Goal: Task Accomplishment & Management: Use online tool/utility

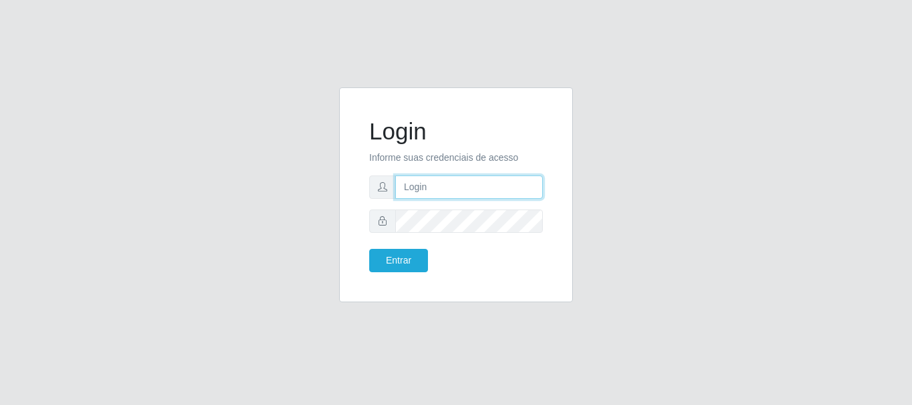
click at [420, 190] on input "text" at bounding box center [468, 187] width 147 height 23
type input "analucia@cestao"
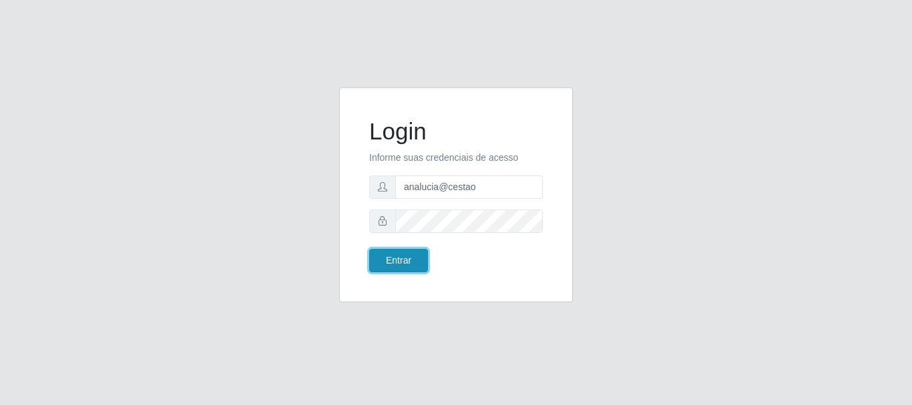
click at [379, 258] on button "Entrar" at bounding box center [398, 260] width 59 height 23
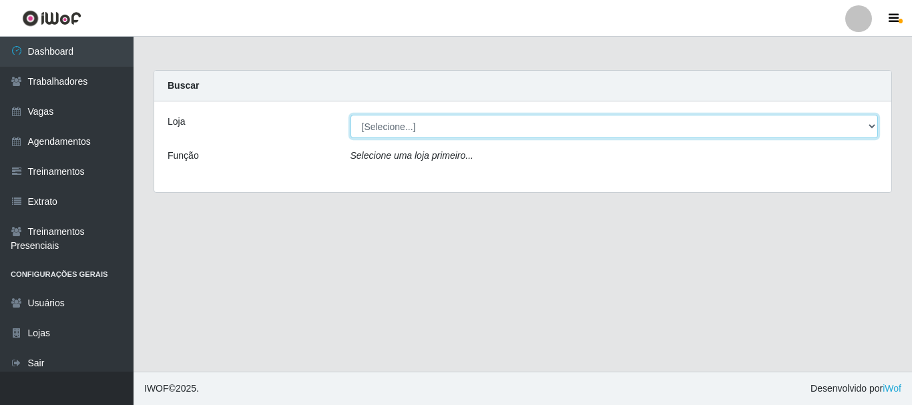
click at [866, 125] on select "[Selecione...] O Cestão - Geisel" at bounding box center [614, 126] width 528 height 23
select select "224"
click at [350, 115] on select "[Selecione...] O Cestão - Geisel" at bounding box center [614, 126] width 528 height 23
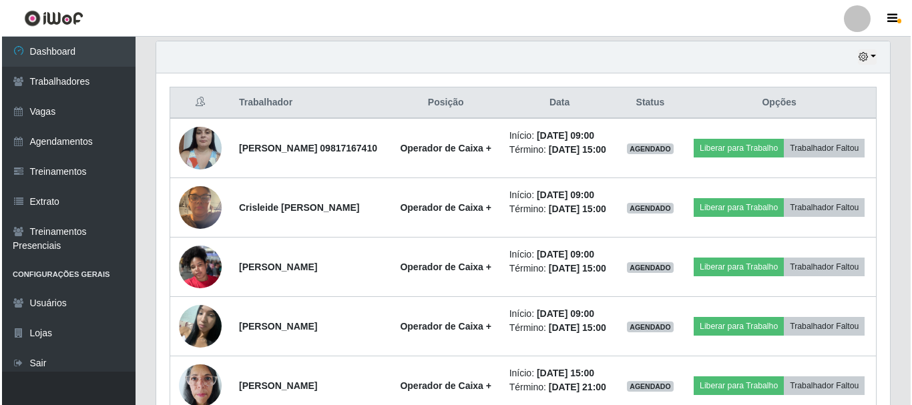
scroll to position [467, 0]
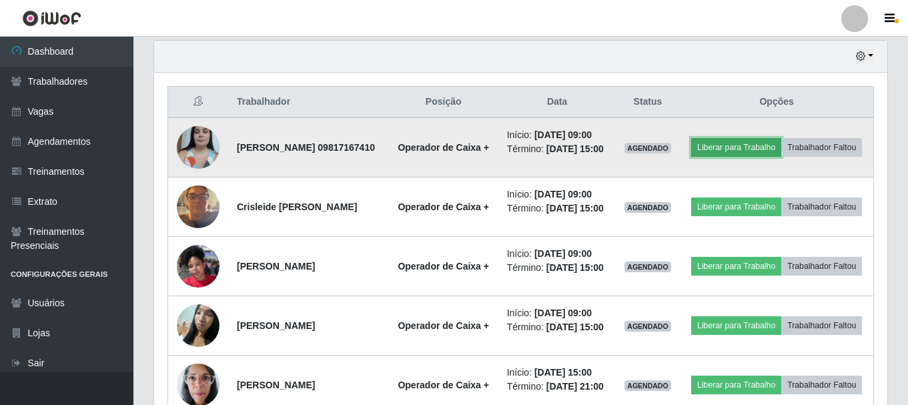
click at [782, 145] on button "Liberar para Trabalho" at bounding box center [736, 147] width 90 height 19
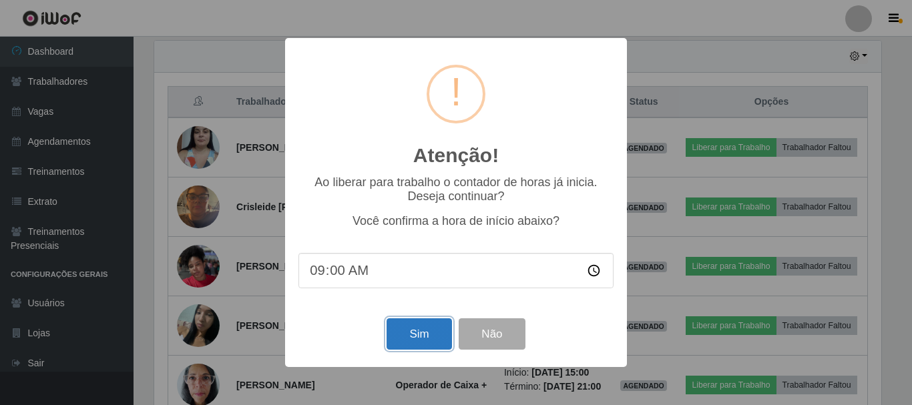
click at [411, 330] on button "Sim" at bounding box center [418, 333] width 65 height 31
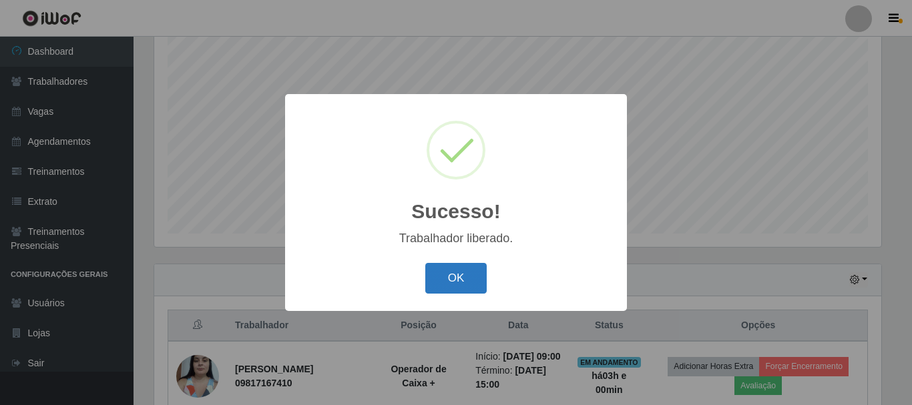
click at [442, 280] on button "OK" at bounding box center [456, 278] width 62 height 31
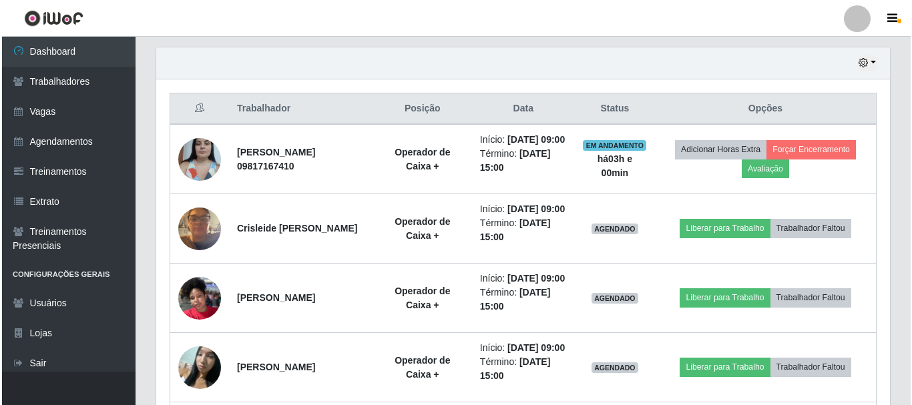
scroll to position [511, 0]
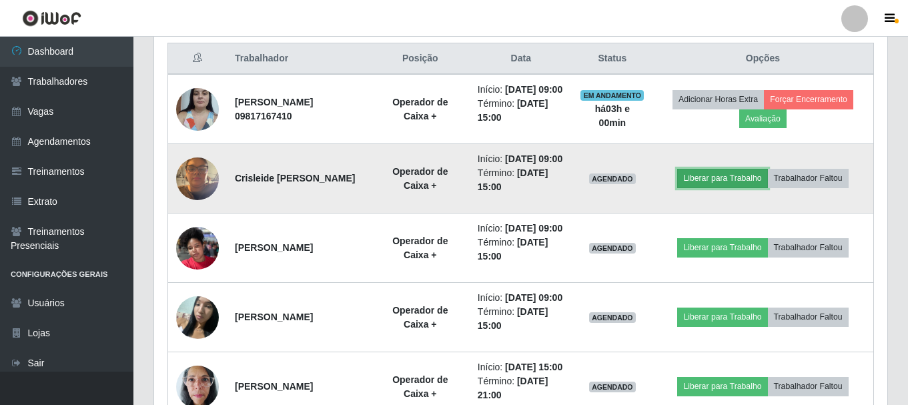
click at [743, 188] on button "Liberar para Trabalho" at bounding box center [722, 178] width 90 height 19
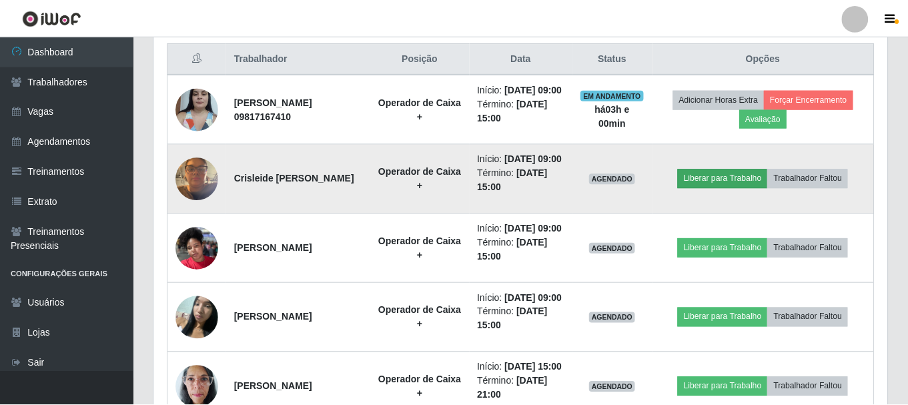
scroll to position [277, 727]
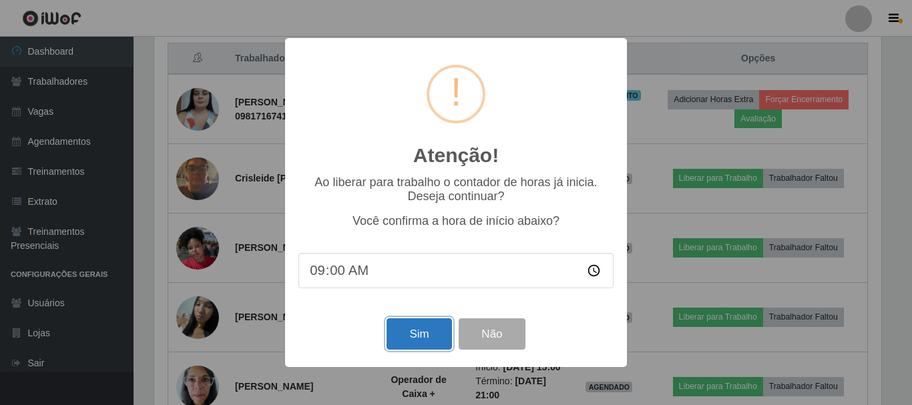
click at [424, 342] on button "Sim" at bounding box center [418, 333] width 65 height 31
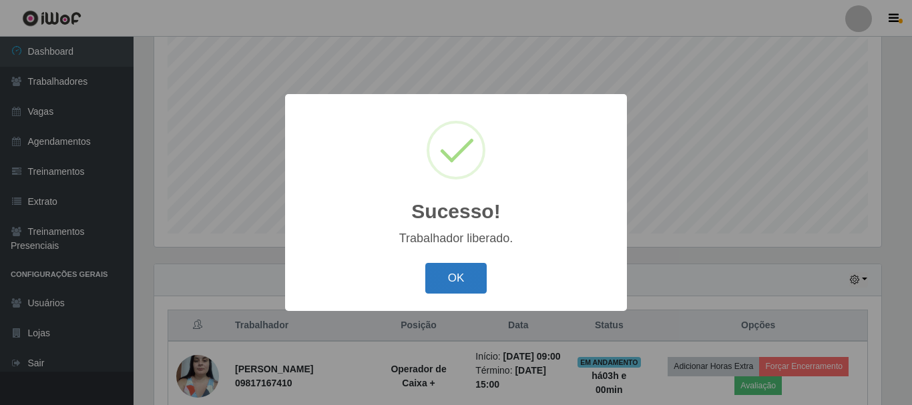
click at [469, 280] on button "OK" at bounding box center [456, 278] width 62 height 31
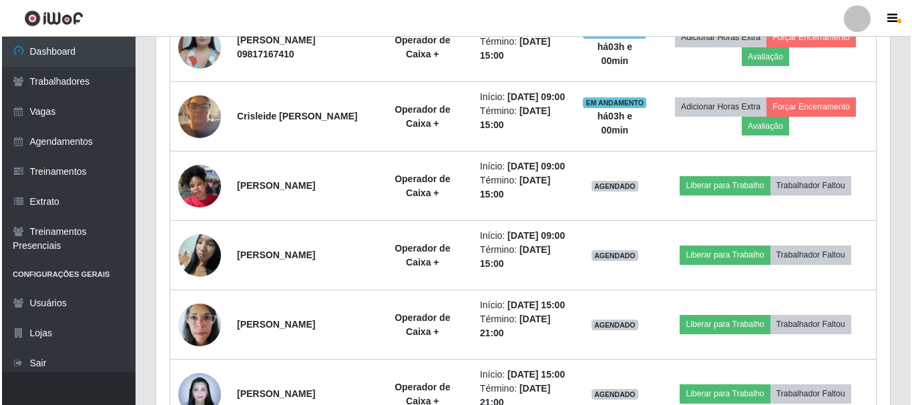
scroll to position [577, 0]
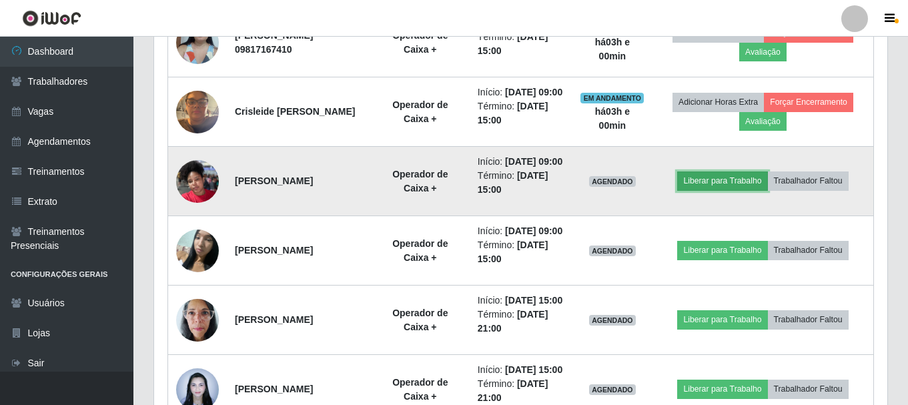
click at [693, 190] on button "Liberar para Trabalho" at bounding box center [722, 181] width 90 height 19
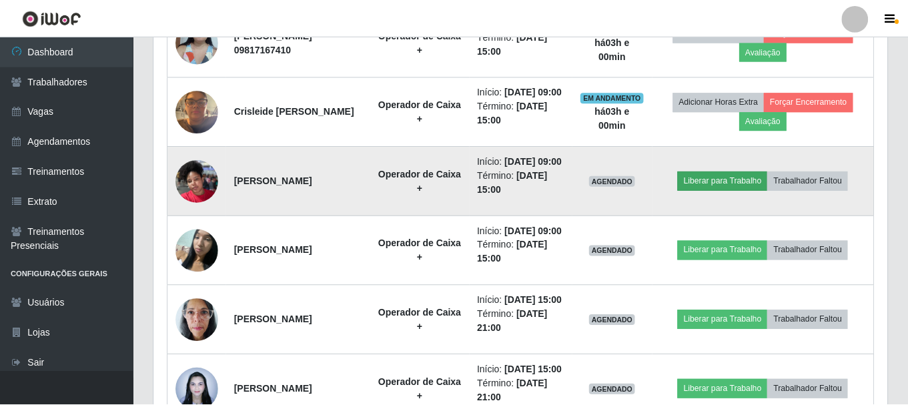
scroll to position [277, 727]
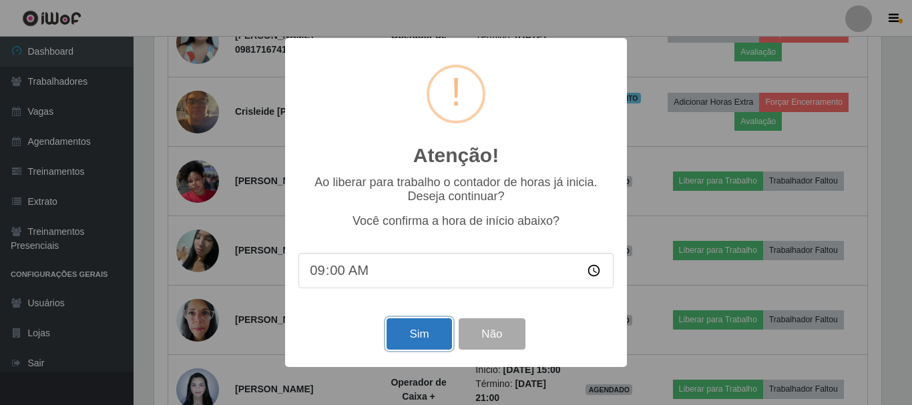
click at [410, 338] on button "Sim" at bounding box center [418, 333] width 65 height 31
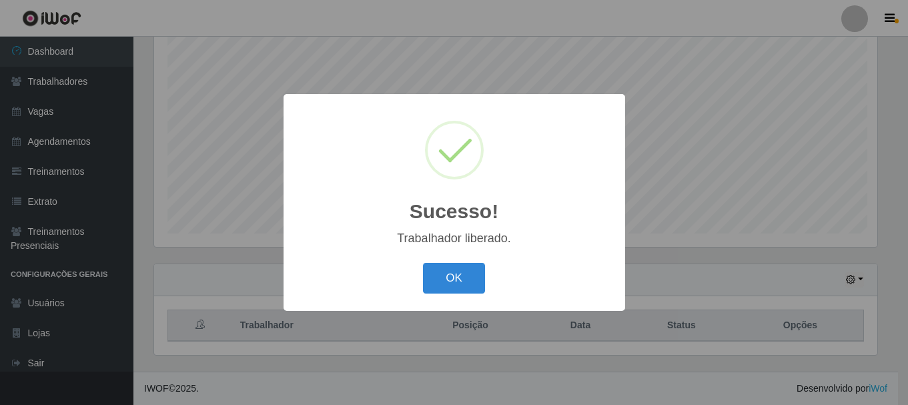
scroll to position [0, 0]
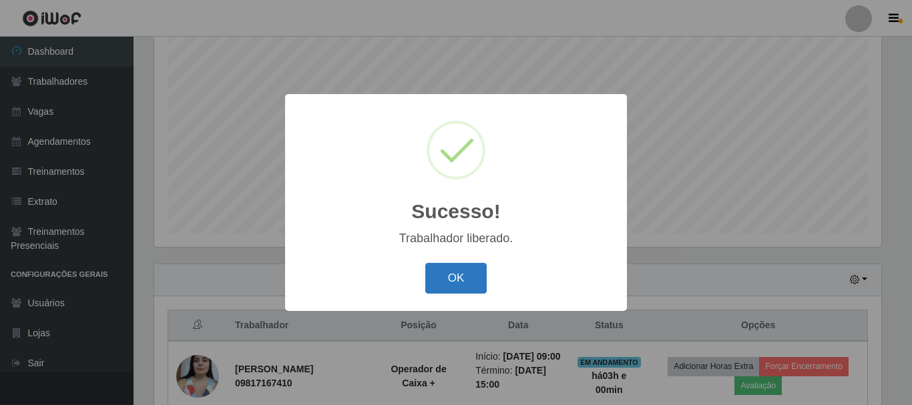
click at [477, 278] on button "OK" at bounding box center [456, 278] width 62 height 31
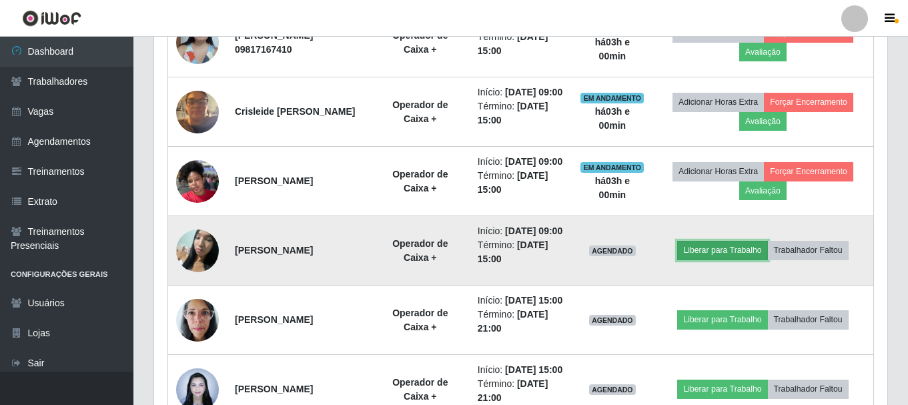
click at [717, 260] on button "Liberar para Trabalho" at bounding box center [722, 250] width 90 height 19
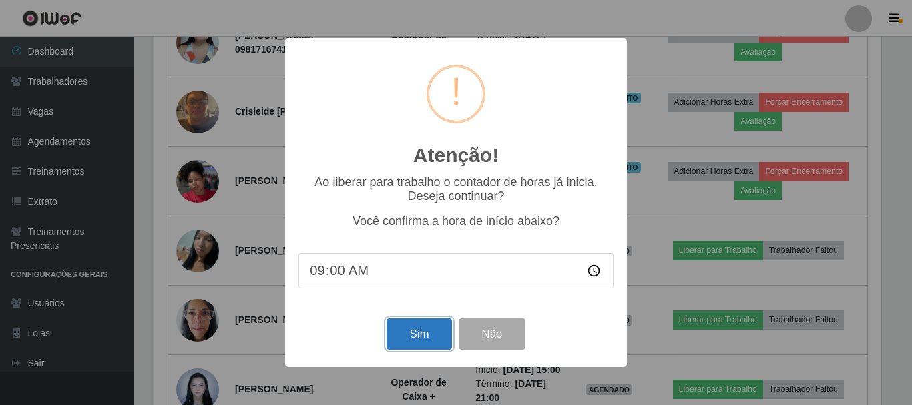
click at [432, 334] on button "Sim" at bounding box center [418, 333] width 65 height 31
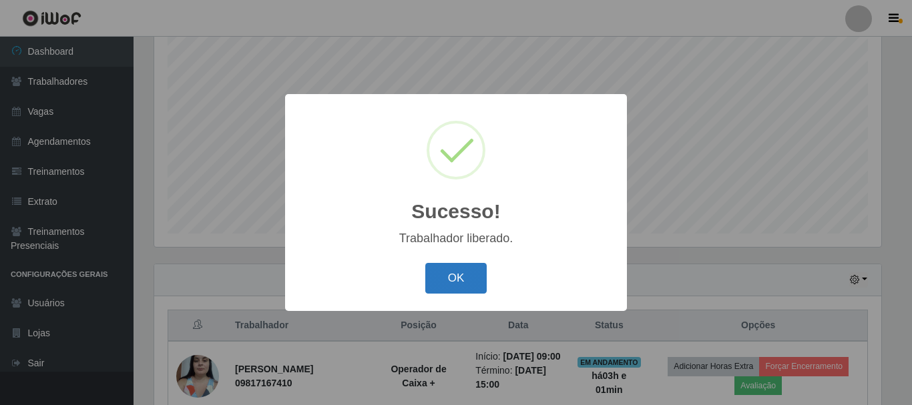
click at [442, 283] on button "OK" at bounding box center [456, 278] width 62 height 31
